Goal: Task Accomplishment & Management: Manage account settings

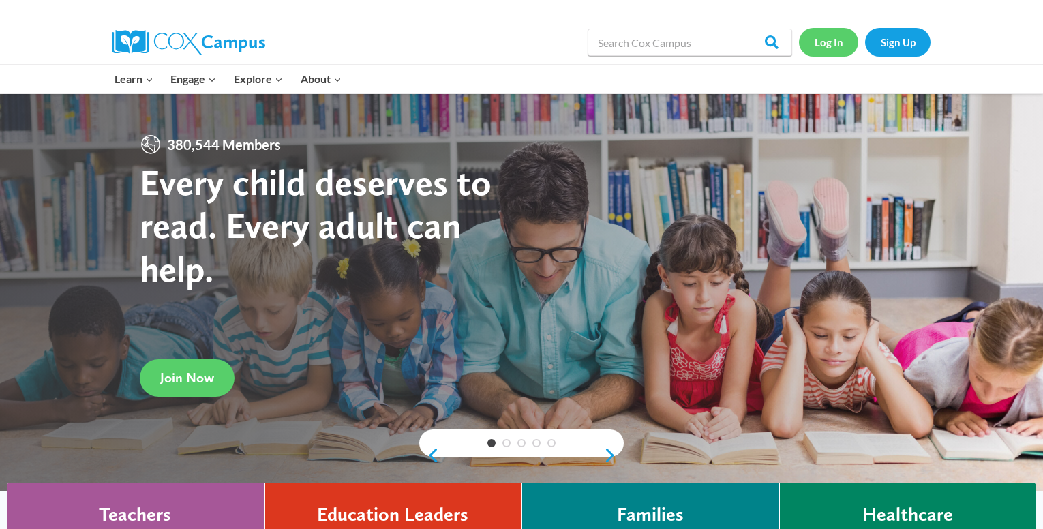
click at [830, 39] on link "Log In" at bounding box center [828, 42] width 59 height 28
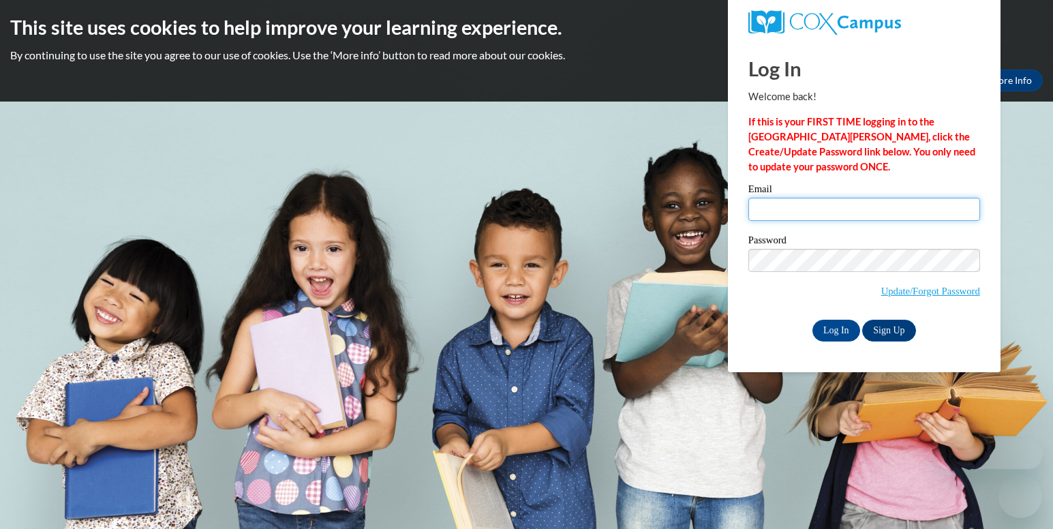
click at [812, 213] on input "Email" at bounding box center [864, 209] width 232 height 23
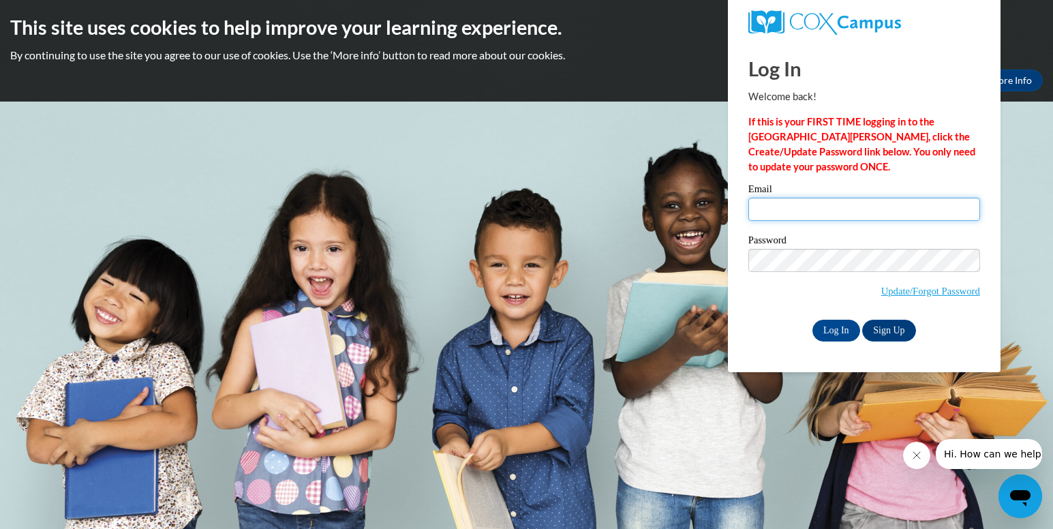
click at [812, 213] on input "Email" at bounding box center [864, 209] width 232 height 23
type input "[EMAIL_ADDRESS][DOMAIN_NAME]"
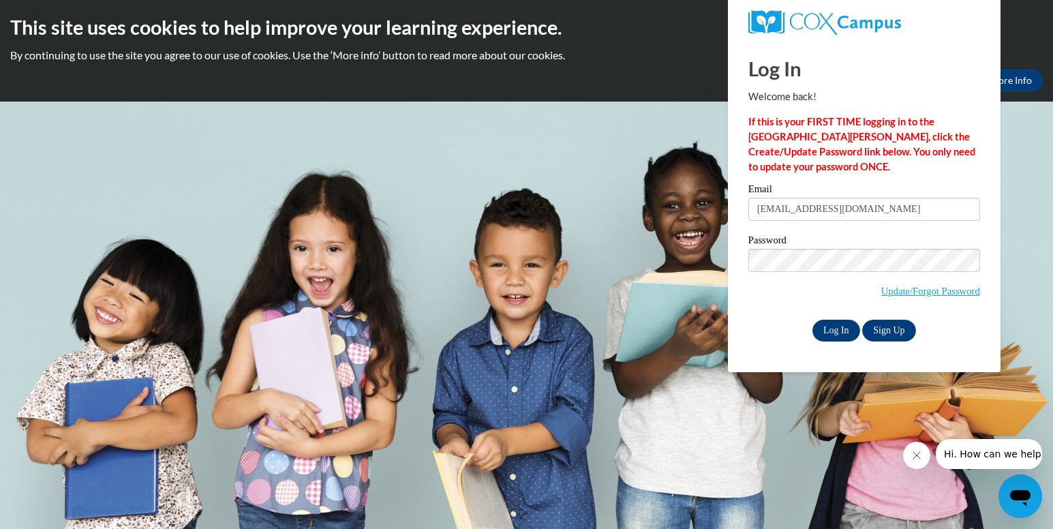
drag, startPoint x: 752, startPoint y: 298, endPoint x: 842, endPoint y: 324, distance: 94.3
click at [842, 324] on div "Email desireewashington951@gmail.com Password Update/Forgot Password Log In Sig…" at bounding box center [864, 262] width 232 height 157
click at [842, 324] on input "Log In" at bounding box center [836, 331] width 48 height 22
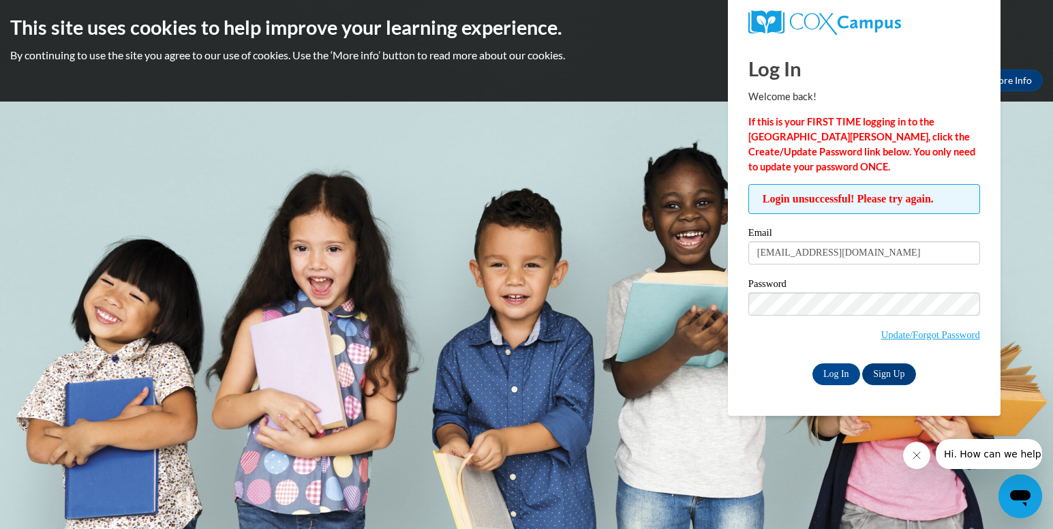
click at [756, 353] on div "Password Update/Forgot Password" at bounding box center [864, 319] width 232 height 80
click at [829, 373] on input "Log In" at bounding box center [836, 374] width 48 height 22
click at [929, 258] on input "[EMAIL_ADDRESS][DOMAIN_NAME]" at bounding box center [864, 252] width 232 height 23
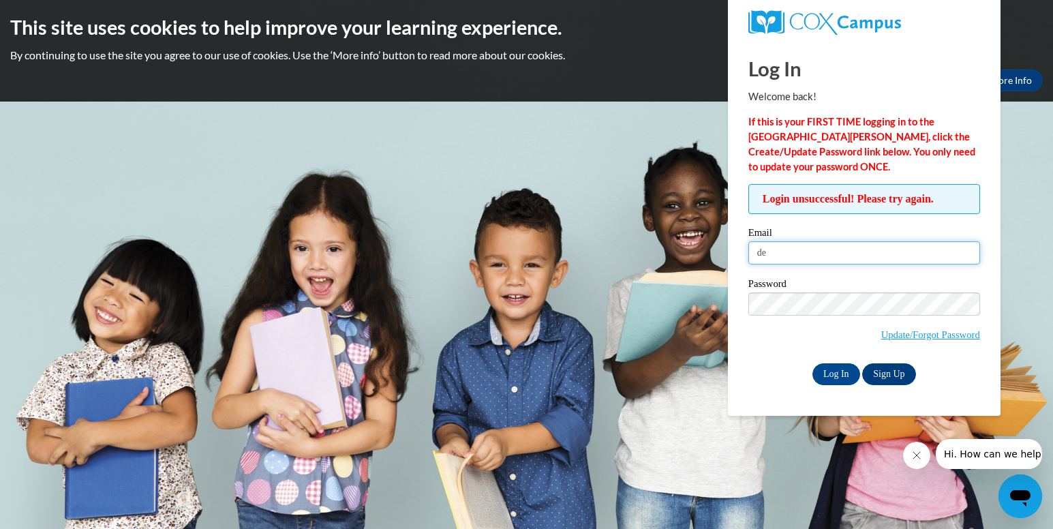
type input "d"
click at [940, 260] on input "Email" at bounding box center [864, 252] width 232 height 23
click at [908, 252] on input "Email" at bounding box center [864, 252] width 232 height 23
drag, startPoint x: 908, startPoint y: 252, endPoint x: 773, endPoint y: 290, distance: 140.2
click at [773, 290] on label "Password" at bounding box center [864, 286] width 232 height 14
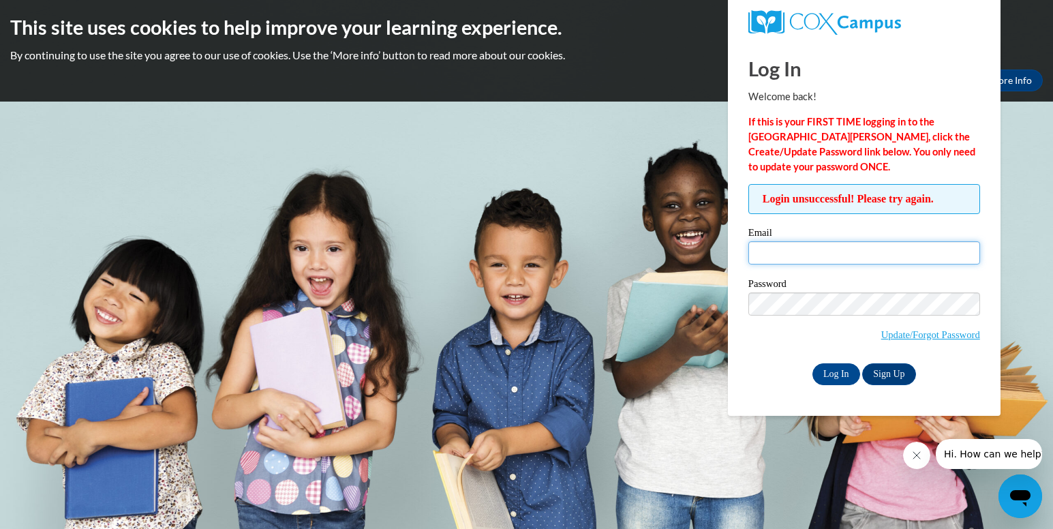
click at [771, 251] on input "Email" at bounding box center [864, 252] width 232 height 23
type input "[EMAIL_ADDRESS][DOMAIN_NAME]"
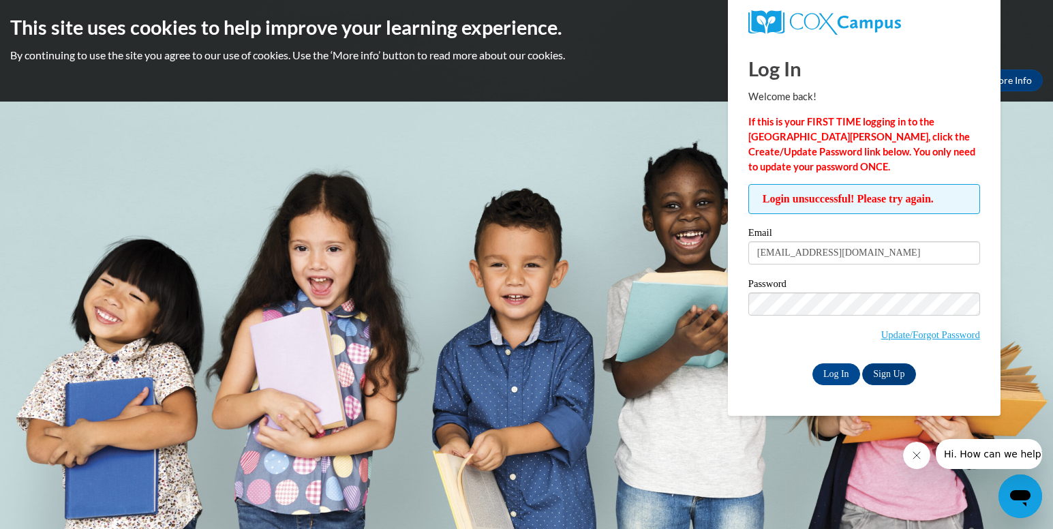
click at [748, 355] on div "Password Update/Forgot Password" at bounding box center [864, 319] width 232 height 80
click at [841, 371] on input "Log In" at bounding box center [836, 374] width 48 height 22
click at [921, 457] on button "Close message from company" at bounding box center [915, 455] width 27 height 27
click at [643, 339] on body "This site uses cookies to help improve your learning experience. By continuing …" at bounding box center [526, 264] width 1053 height 529
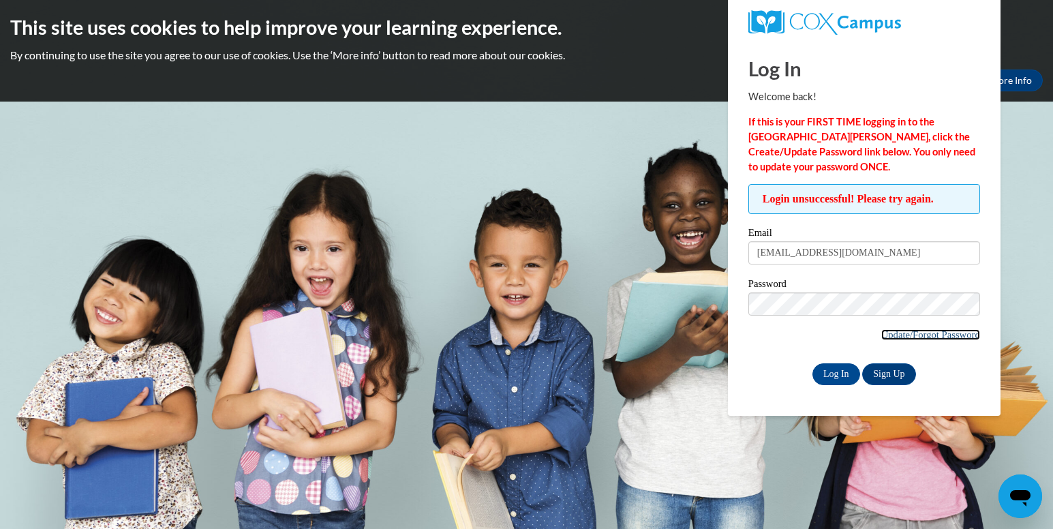
click at [901, 337] on link "Update/Forgot Password" at bounding box center [930, 334] width 99 height 11
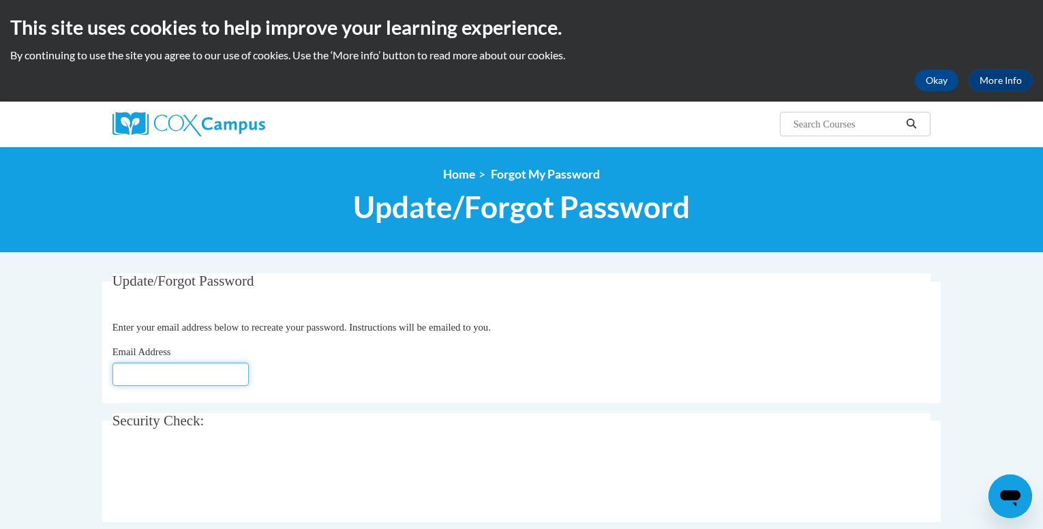
click at [166, 380] on input "Email Address" at bounding box center [180, 374] width 136 height 23
type input "[EMAIL_ADDRESS][DOMAIN_NAME]"
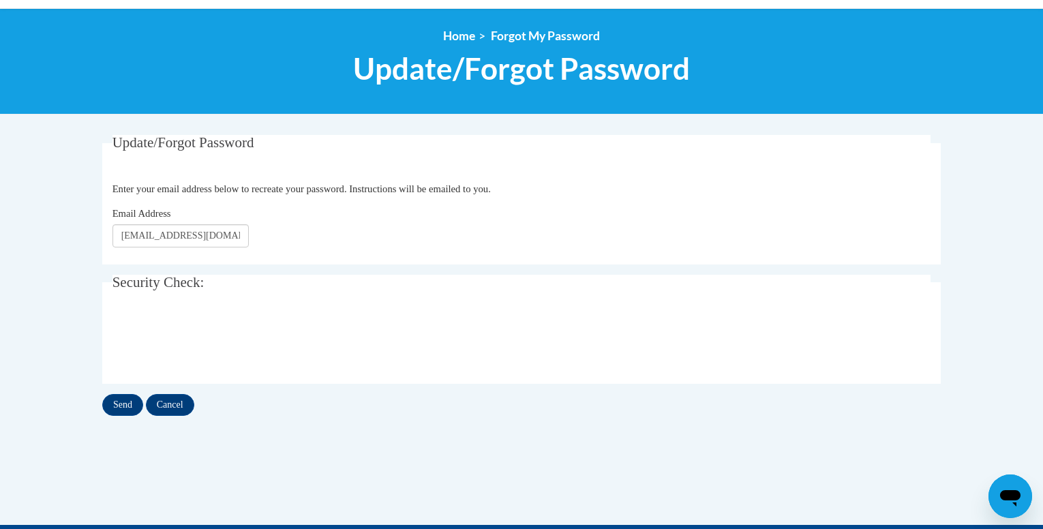
scroll to position [146, 0]
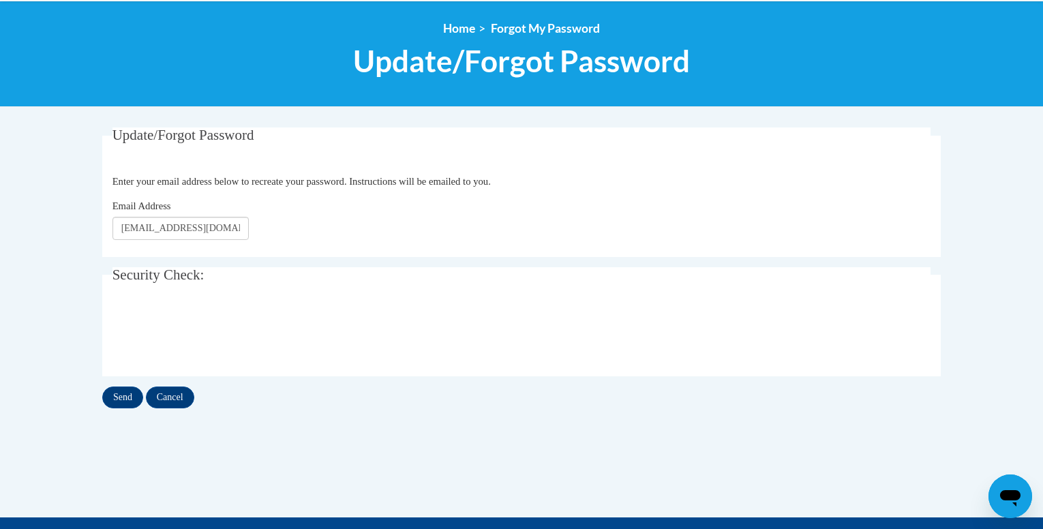
click at [1037, 253] on body "This site uses cookies to help improve your learning experience. By continuing …" at bounding box center [521, 297] width 1043 height 887
click at [117, 395] on input "Send" at bounding box center [122, 397] width 41 height 22
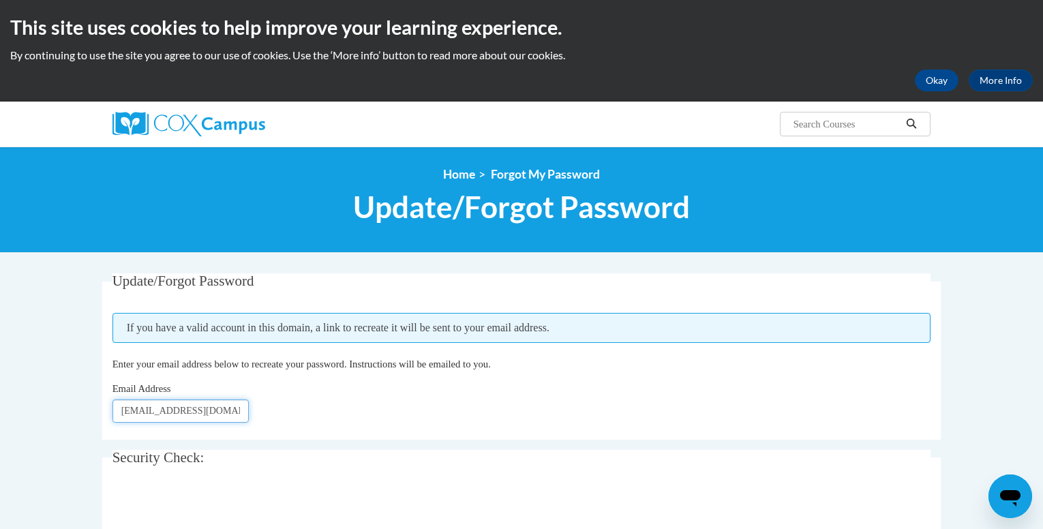
click at [242, 410] on input "[EMAIL_ADDRESS][DOMAIN_NAME]" at bounding box center [180, 410] width 136 height 23
click at [242, 410] on input "desireewashington951@gmail.com" at bounding box center [180, 410] width 136 height 23
drag, startPoint x: 239, startPoint y: 410, endPoint x: 65, endPoint y: 405, distance: 173.8
click at [65, 405] on body "This site uses cookies to help improve your learning experience. By continuing …" at bounding box center [521, 462] width 1043 height 924
click at [175, 416] on input "ail.com" at bounding box center [180, 410] width 136 height 23
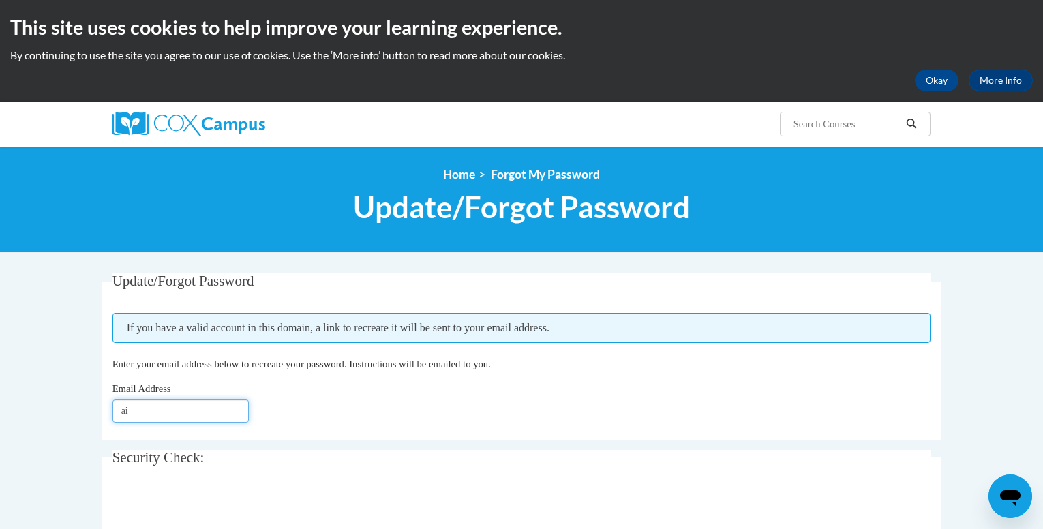
type input "a"
type input "[EMAIL_ADDRESS][DOMAIN_NAME]"
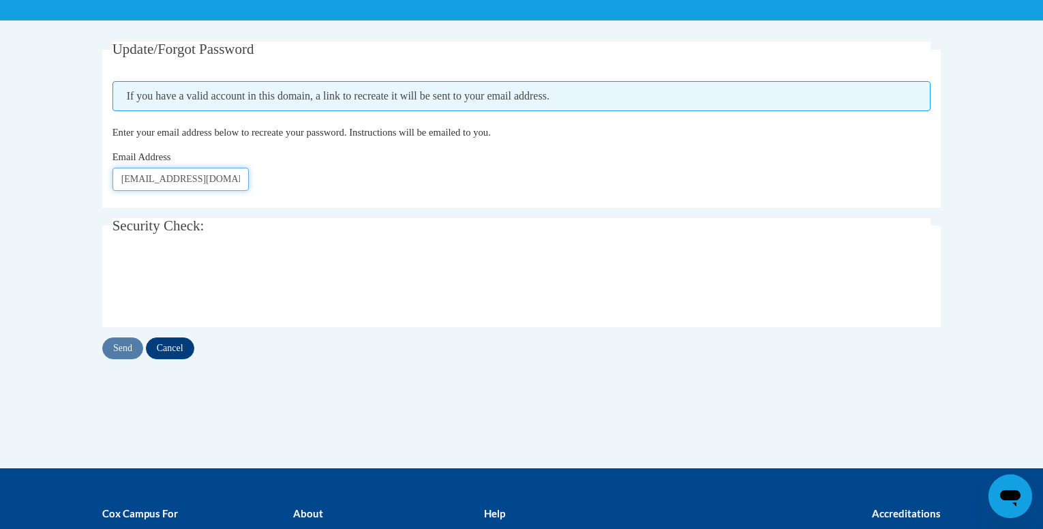
scroll to position [236, 0]
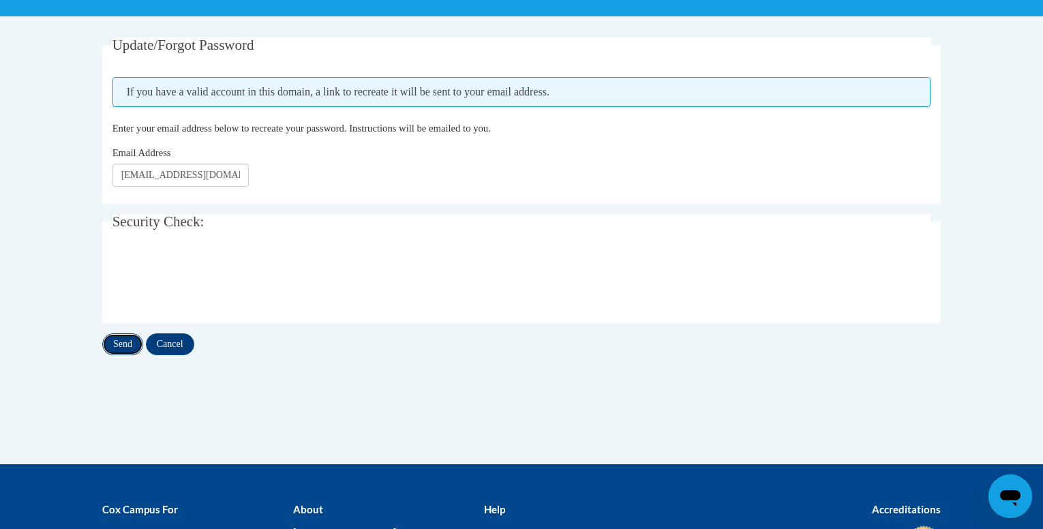
click at [122, 348] on input "Send" at bounding box center [122, 344] width 41 height 22
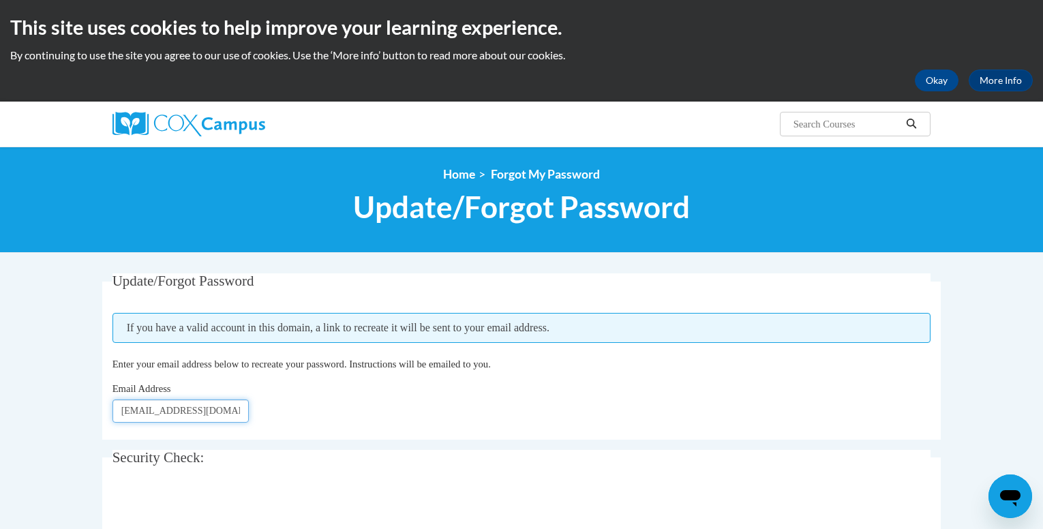
click at [237, 412] on input "[EMAIL_ADDRESS][DOMAIN_NAME]" at bounding box center [180, 410] width 136 height 23
drag, startPoint x: 239, startPoint y: 414, endPoint x: 61, endPoint y: 414, distance: 178.5
click at [61, 414] on body "This site uses cookies to help improve your learning experience. By continuing …" at bounding box center [521, 462] width 1043 height 924
type input "desiree"
